Goal: Use online tool/utility: Utilize a website feature to perform a specific function

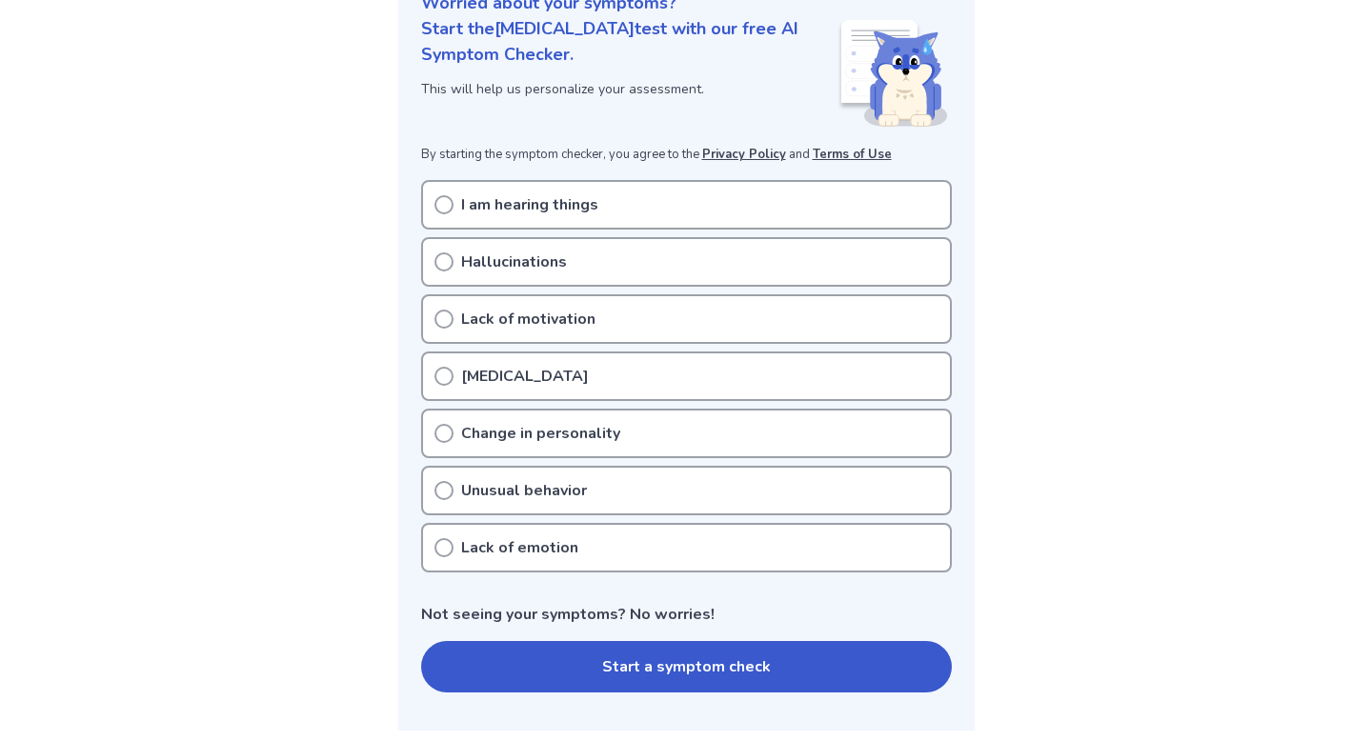
scroll to position [270, 0]
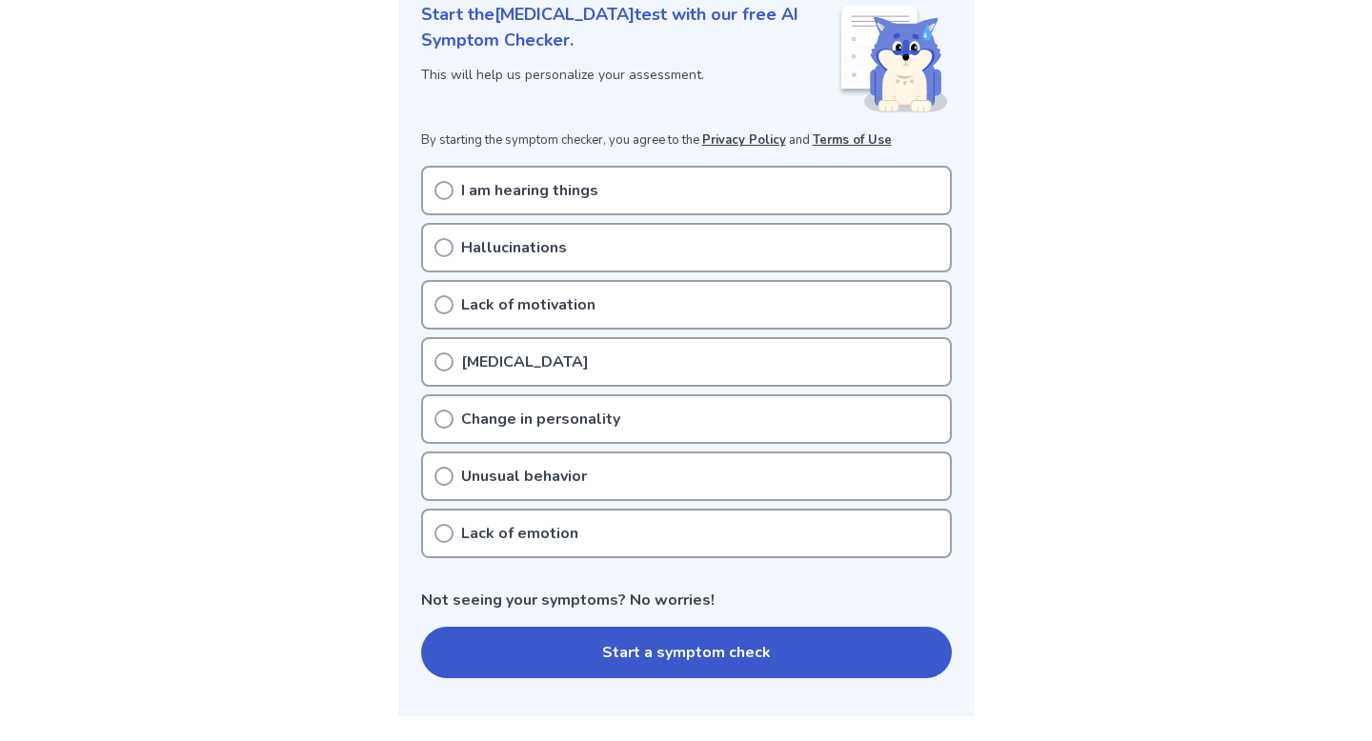
click at [564, 314] on p "Lack of motivation" at bounding box center [528, 304] width 134 height 23
click at [613, 651] on button "Start a symptom check" at bounding box center [686, 652] width 531 height 51
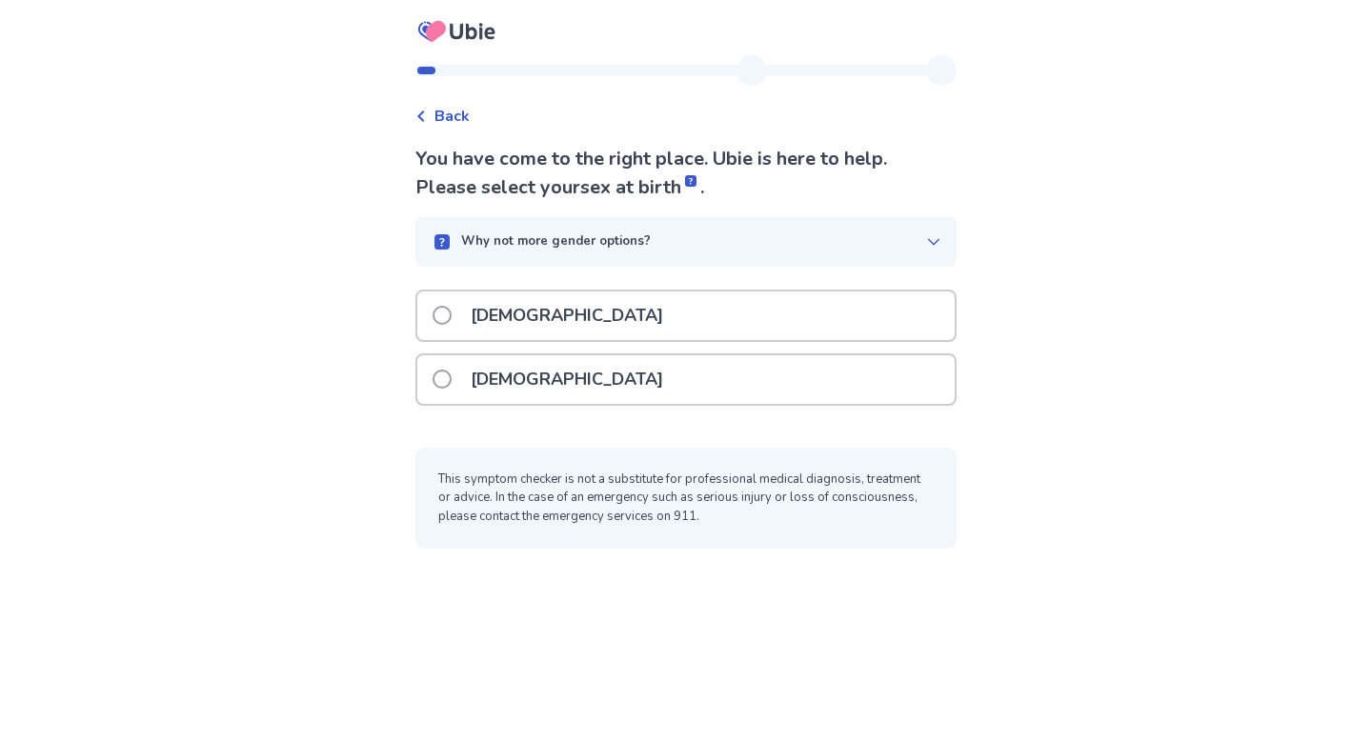
click at [556, 323] on div "Male" at bounding box center [685, 316] width 537 height 49
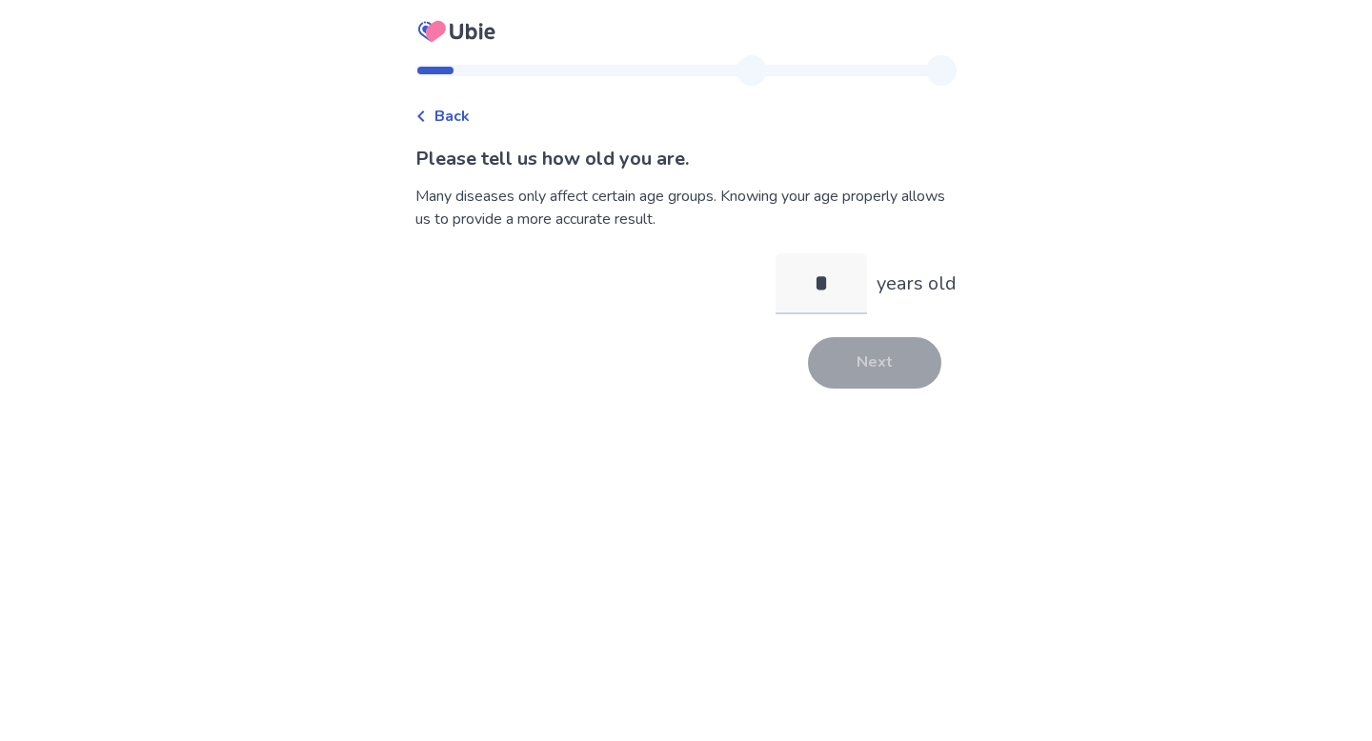
type input "**"
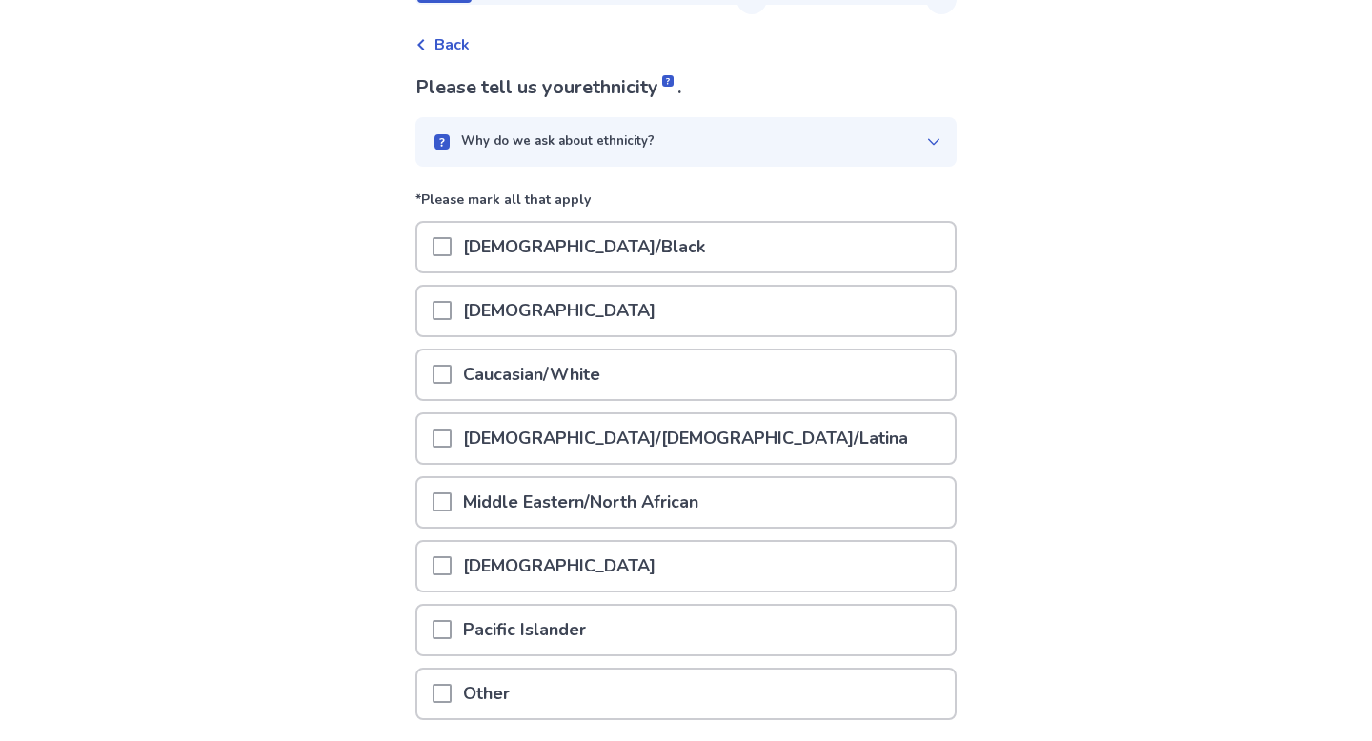
scroll to position [219, 0]
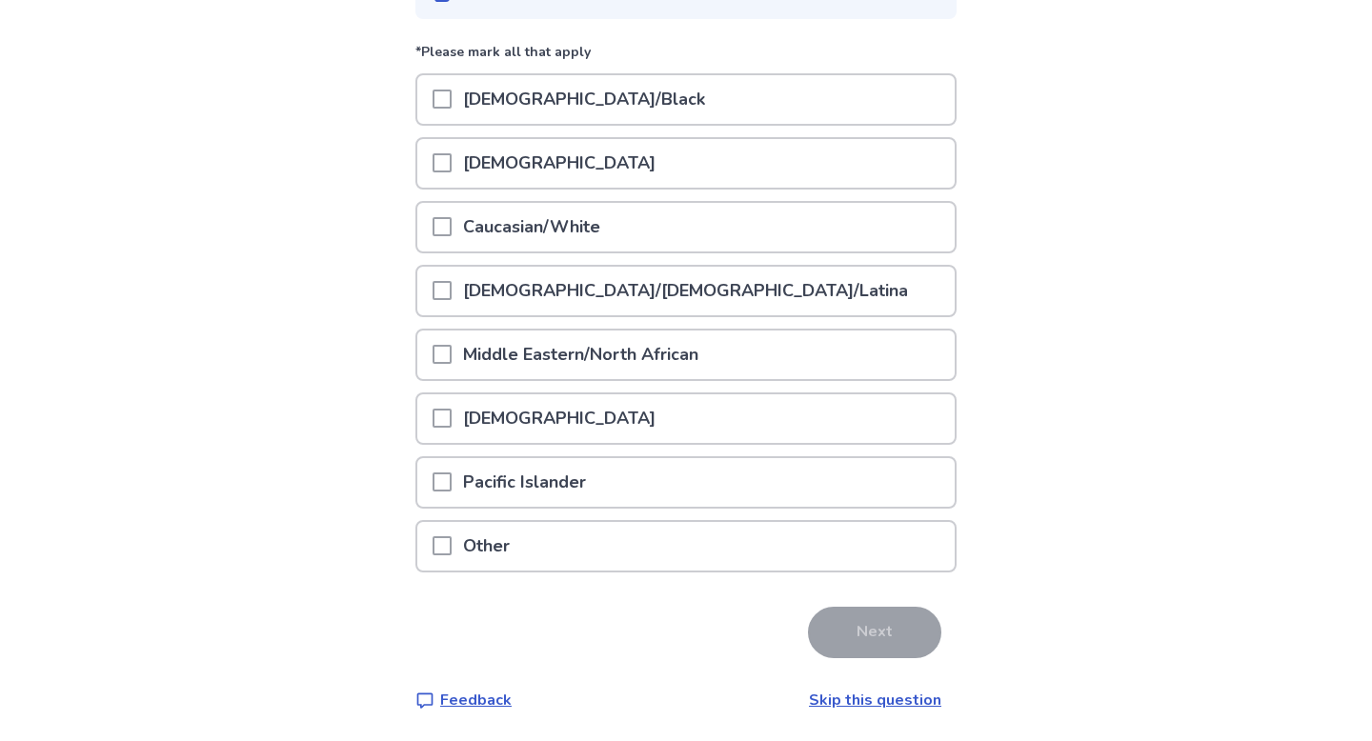
click at [656, 553] on div "Other" at bounding box center [685, 546] width 537 height 49
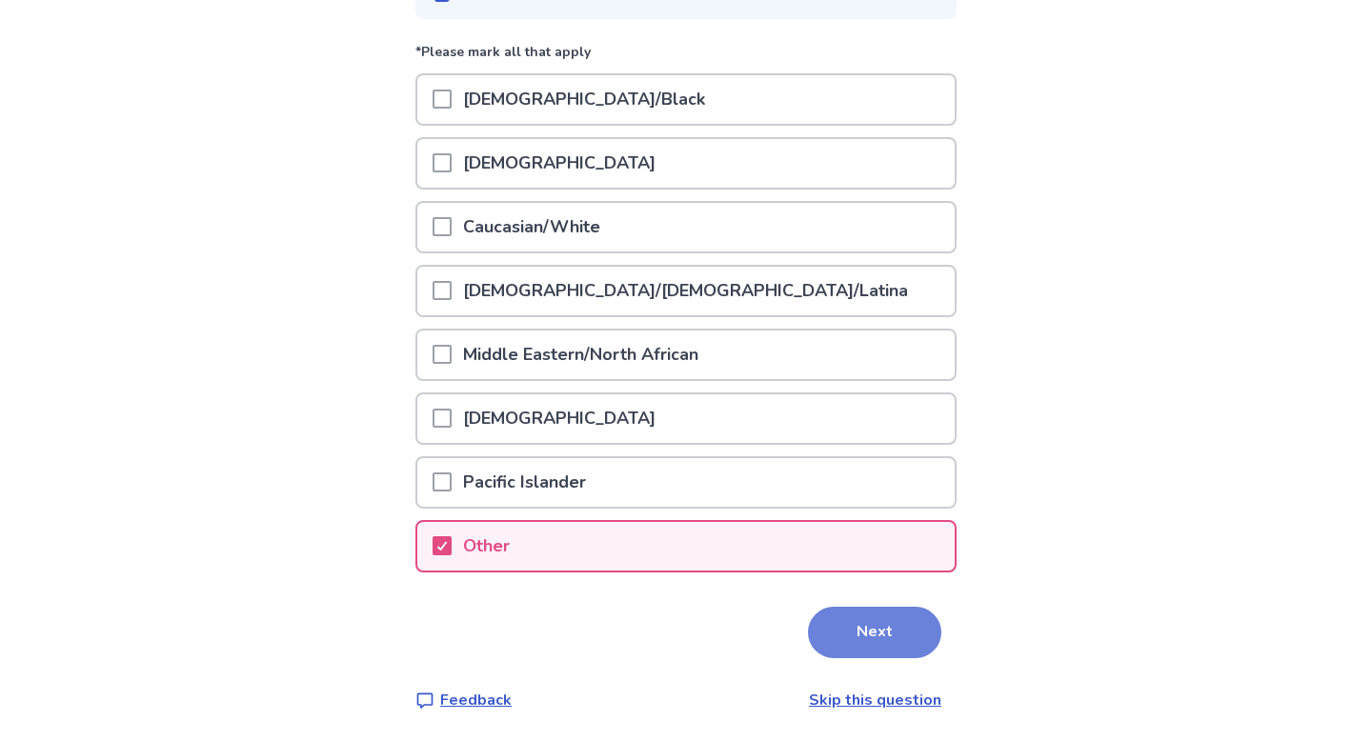
click at [870, 622] on button "Next" at bounding box center [874, 632] width 133 height 51
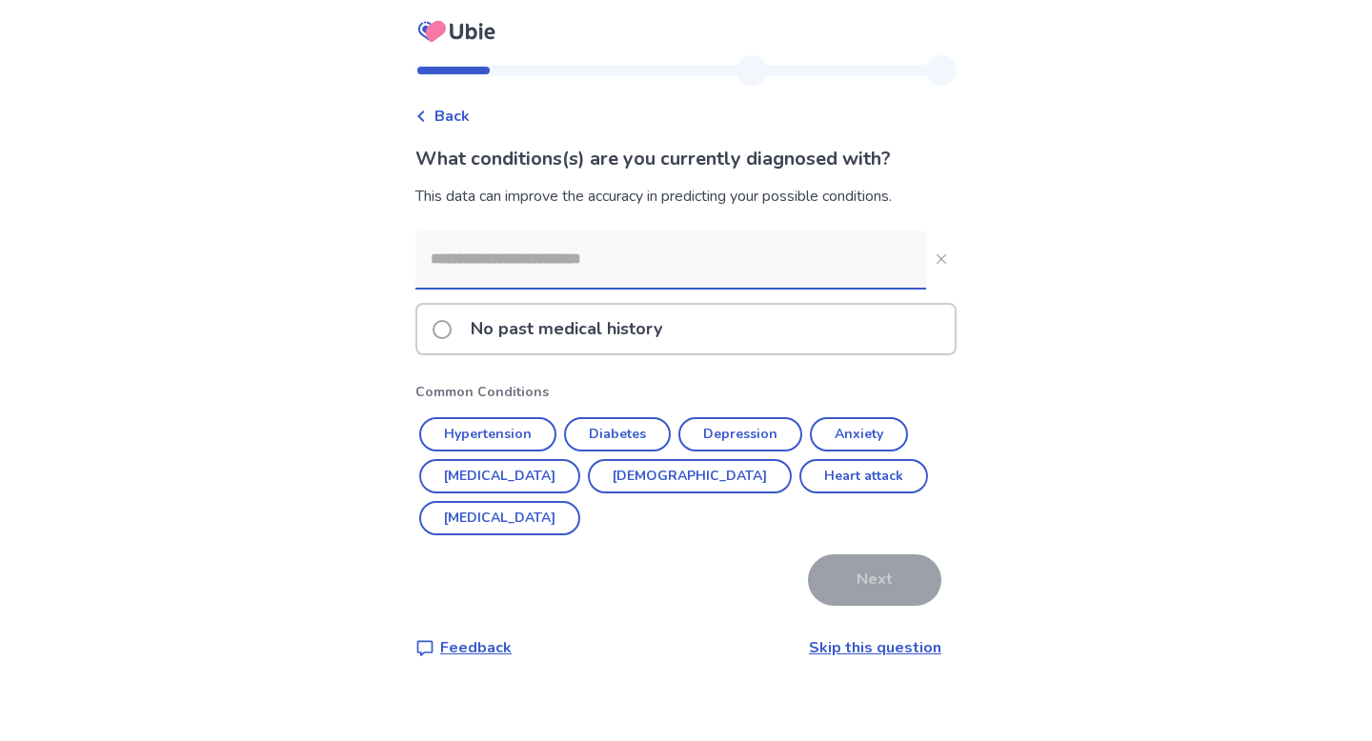
click at [864, 637] on link "Skip this question" at bounding box center [875, 647] width 132 height 21
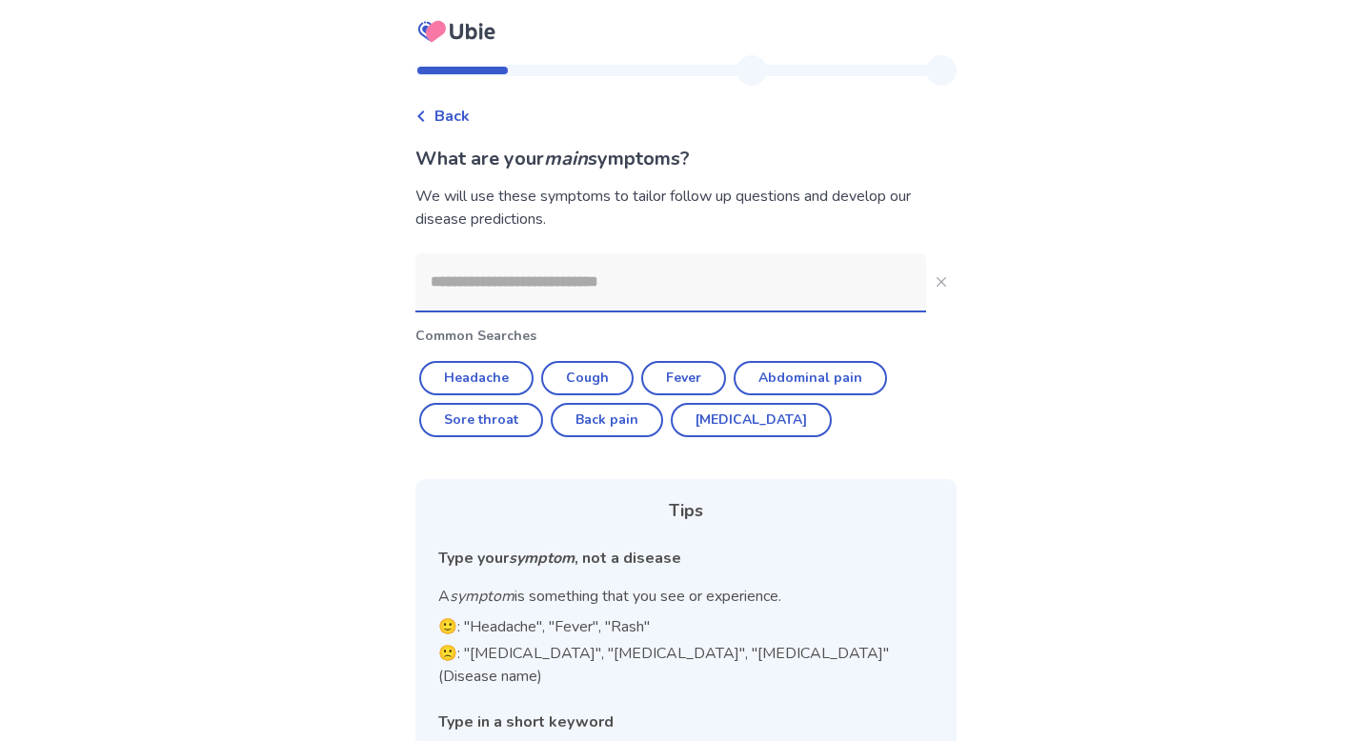
scroll to position [91, 0]
